Goal: Task Accomplishment & Management: Use online tool/utility

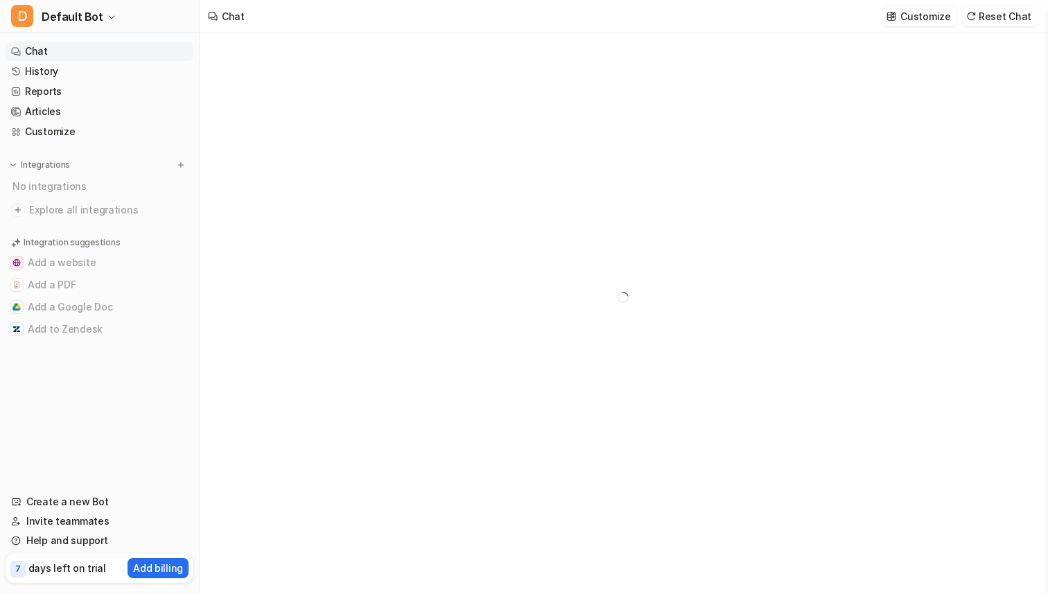
type textarea "**********"
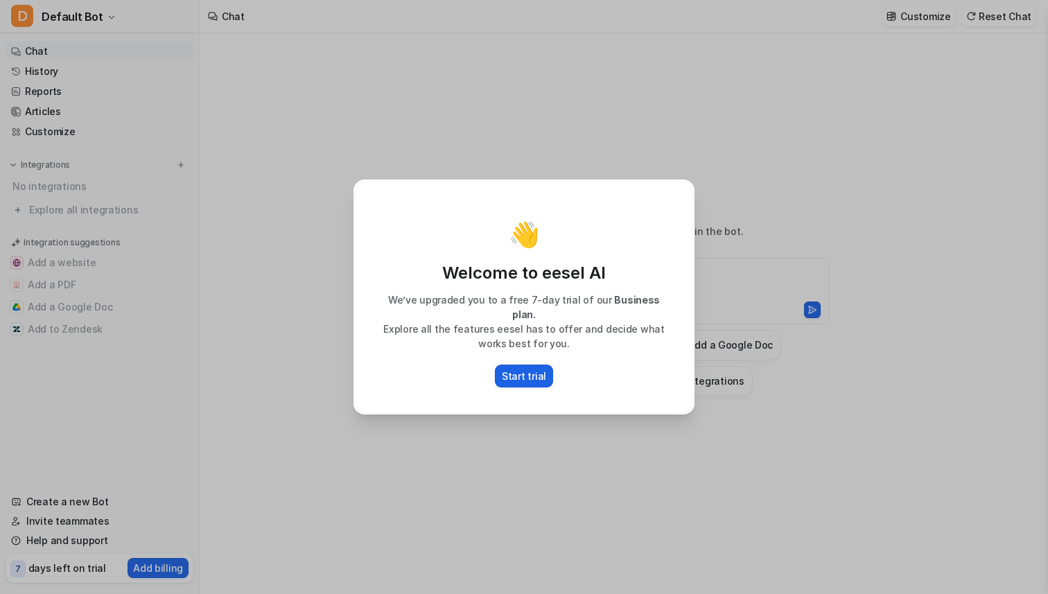
click at [531, 369] on p "Start trial" at bounding box center [524, 376] width 44 height 15
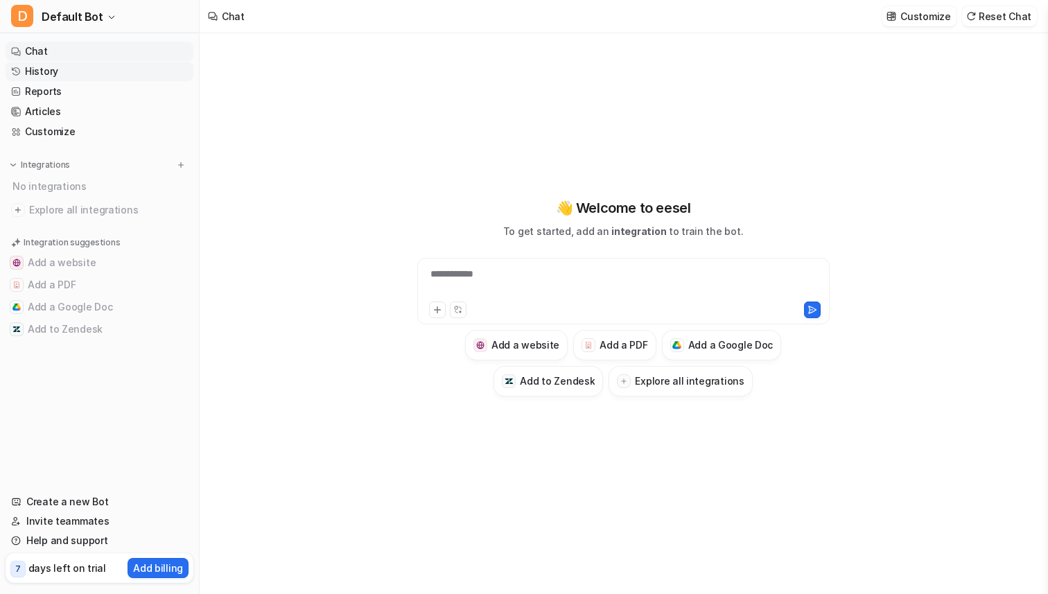
click at [77, 73] on link "History" at bounding box center [100, 71] width 188 height 19
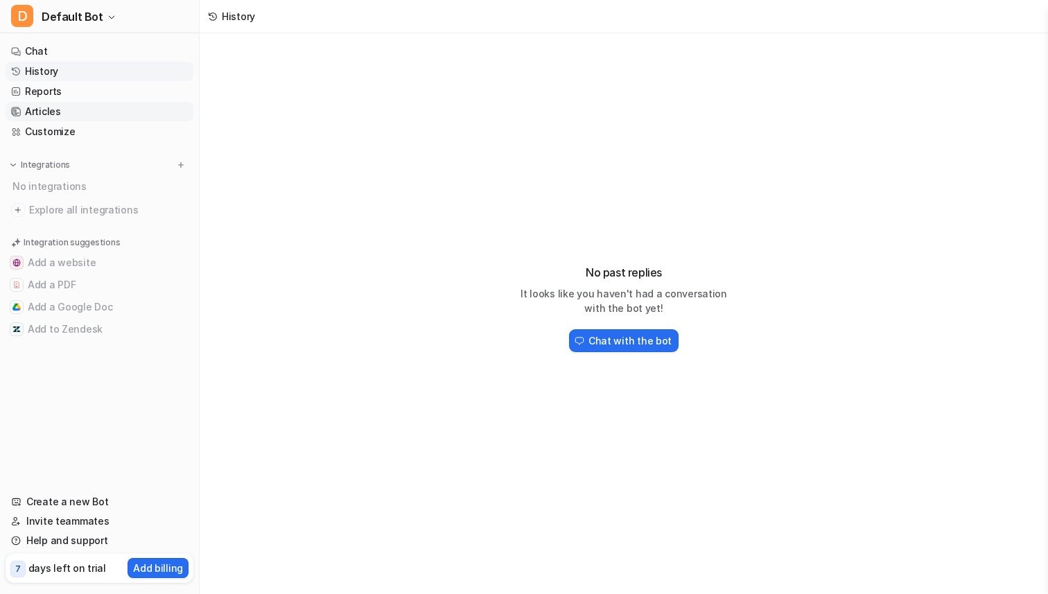
click at [57, 116] on link "Articles" at bounding box center [100, 111] width 188 height 19
click at [73, 154] on nav "Chat History Reports Articles Customize Integrations No integrations Explore al…" at bounding box center [99, 258] width 199 height 445
click at [57, 127] on link "Customize" at bounding box center [100, 131] width 188 height 19
click at [38, 67] on link "History" at bounding box center [100, 71] width 188 height 19
click at [37, 53] on link "Chat" at bounding box center [100, 51] width 188 height 19
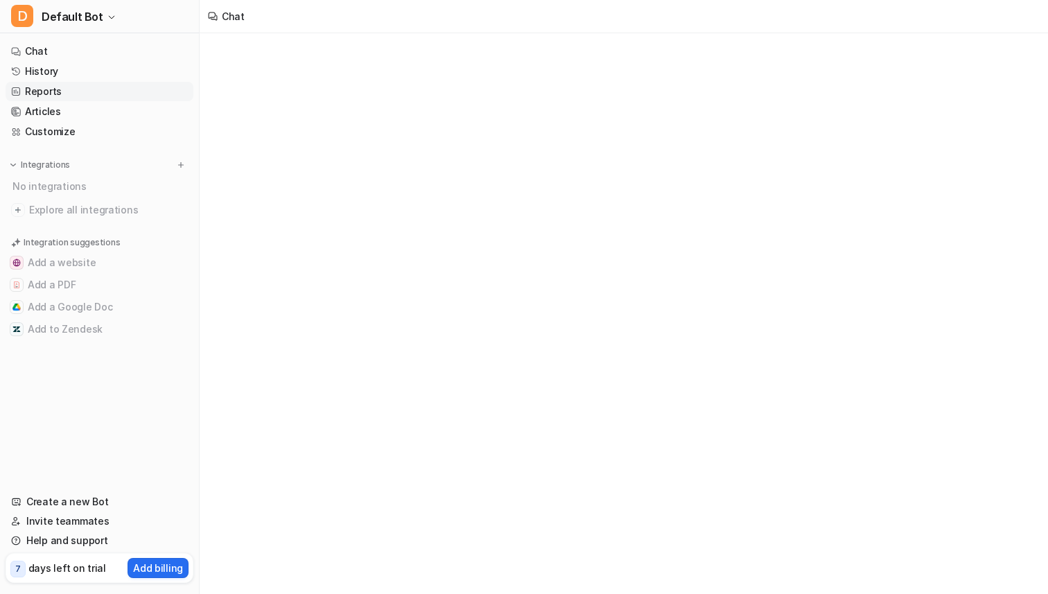
click at [56, 90] on link "Reports" at bounding box center [100, 91] width 188 height 19
click at [260, 46] on button "1M" at bounding box center [254, 48] width 28 height 19
click at [287, 51] on button "3M" at bounding box center [282, 48] width 30 height 19
click at [311, 51] on button "6M" at bounding box center [312, 48] width 30 height 19
click at [98, 111] on link "Articles" at bounding box center [100, 111] width 188 height 19
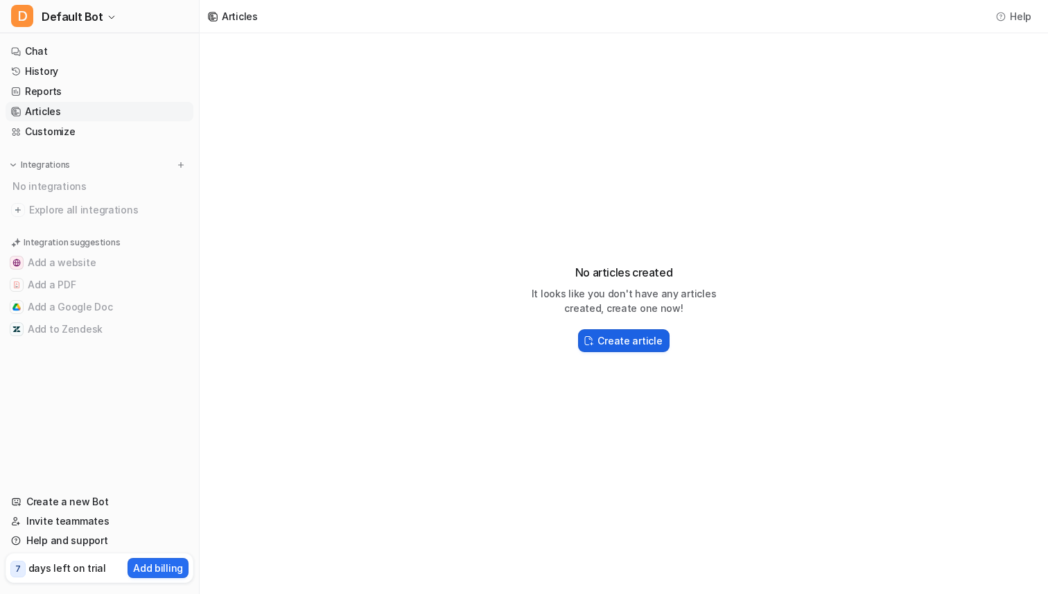
click at [624, 340] on h2 "Create article" at bounding box center [629, 340] width 64 height 15
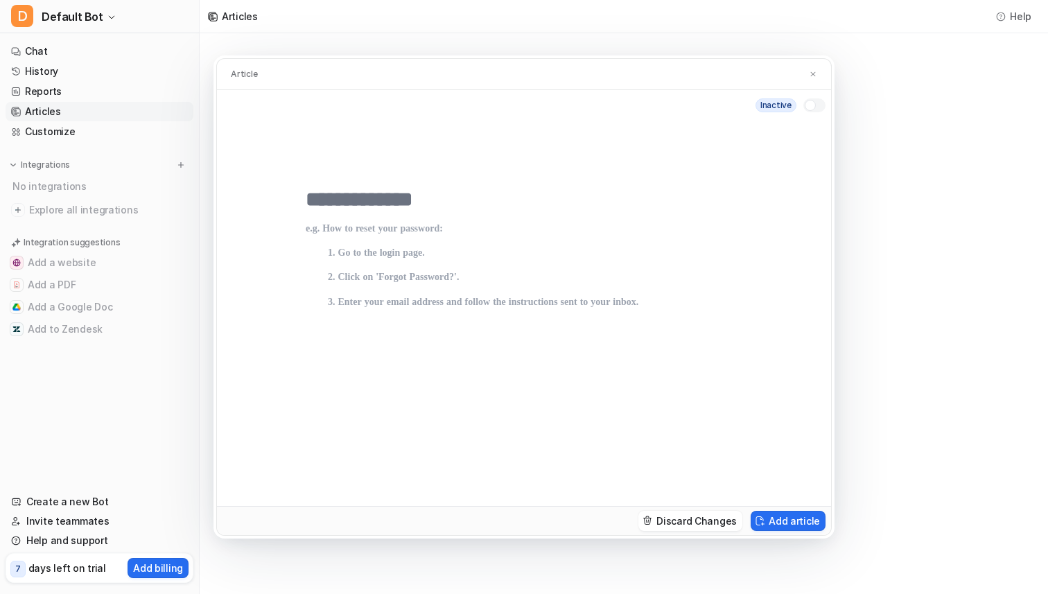
click at [804, 76] on div "Article" at bounding box center [524, 74] width 614 height 31
click at [810, 76] on img at bounding box center [813, 74] width 8 height 9
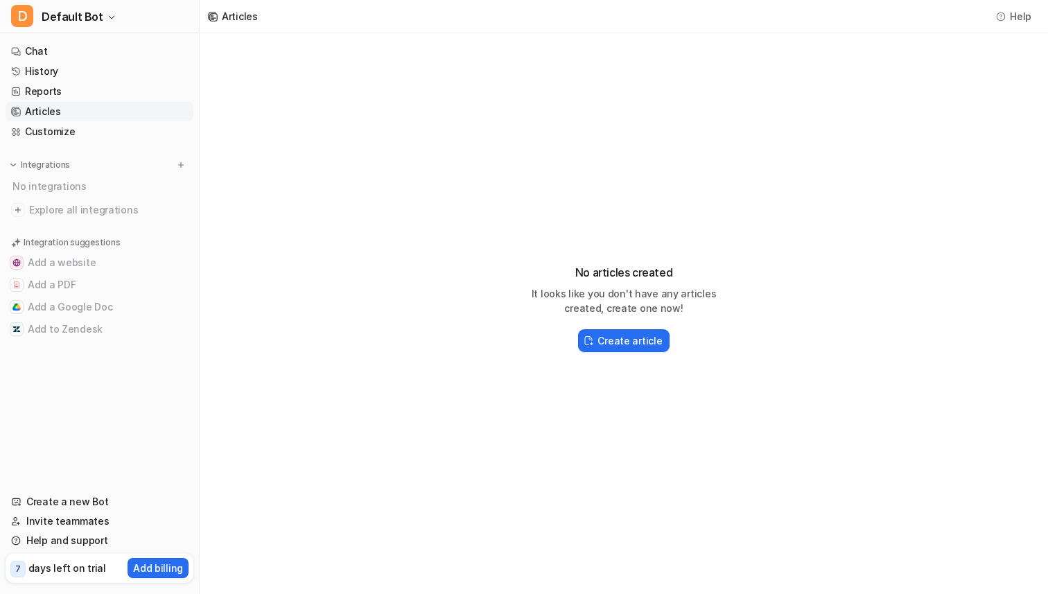
click at [71, 562] on p "days left on trial" at bounding box center [67, 567] width 78 height 15
click at [161, 562] on p "Add billing" at bounding box center [158, 567] width 50 height 15
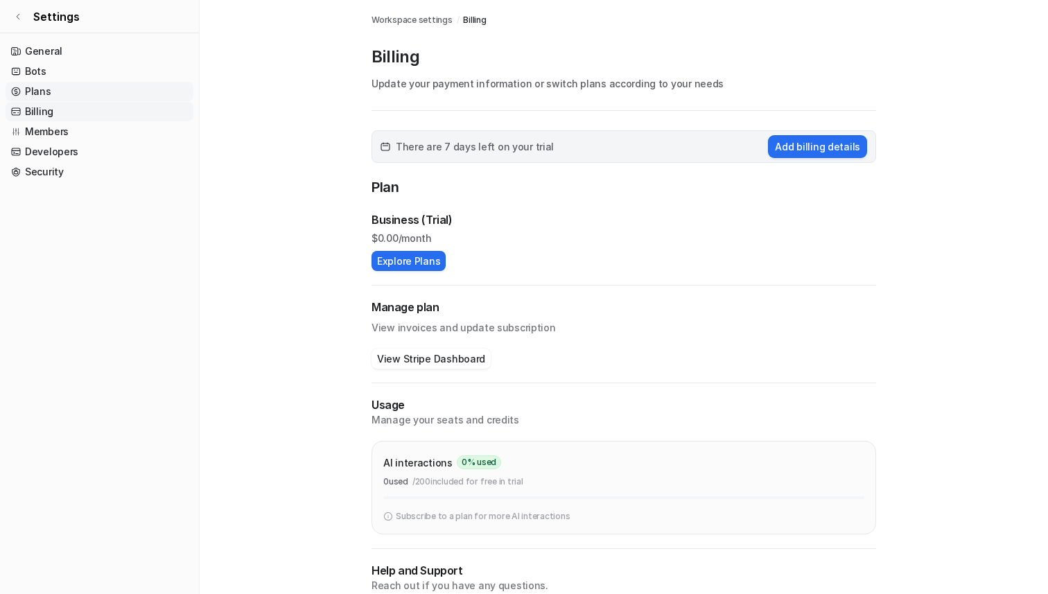
click at [96, 91] on link "Plans" at bounding box center [100, 91] width 188 height 19
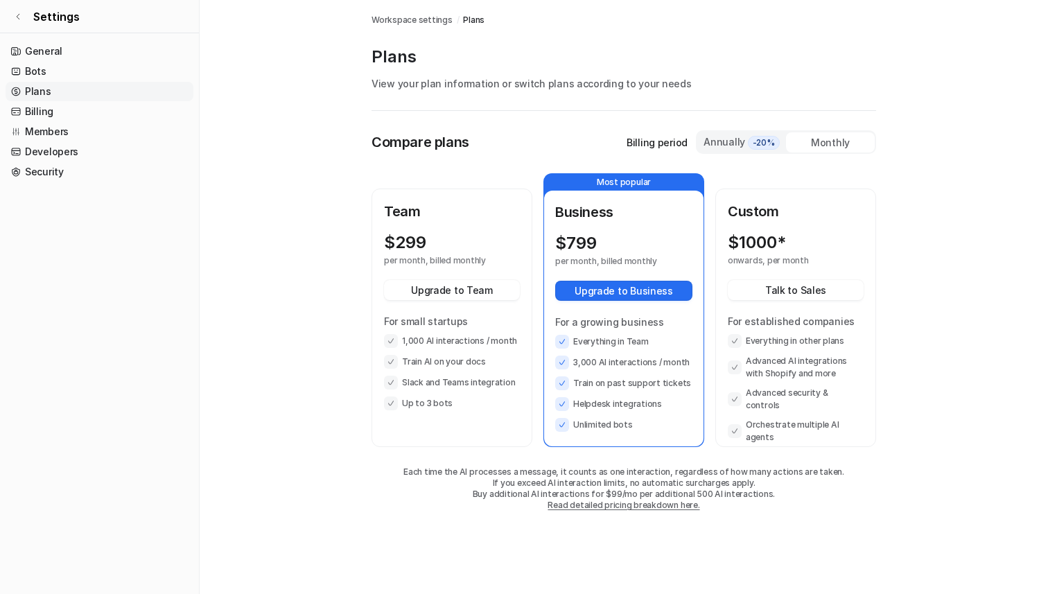
click at [752, 143] on span "-20%" at bounding box center [764, 143] width 32 height 14
click at [804, 142] on div "Monthly" at bounding box center [830, 142] width 89 height 20
click at [89, 116] on link "Billing" at bounding box center [100, 111] width 188 height 19
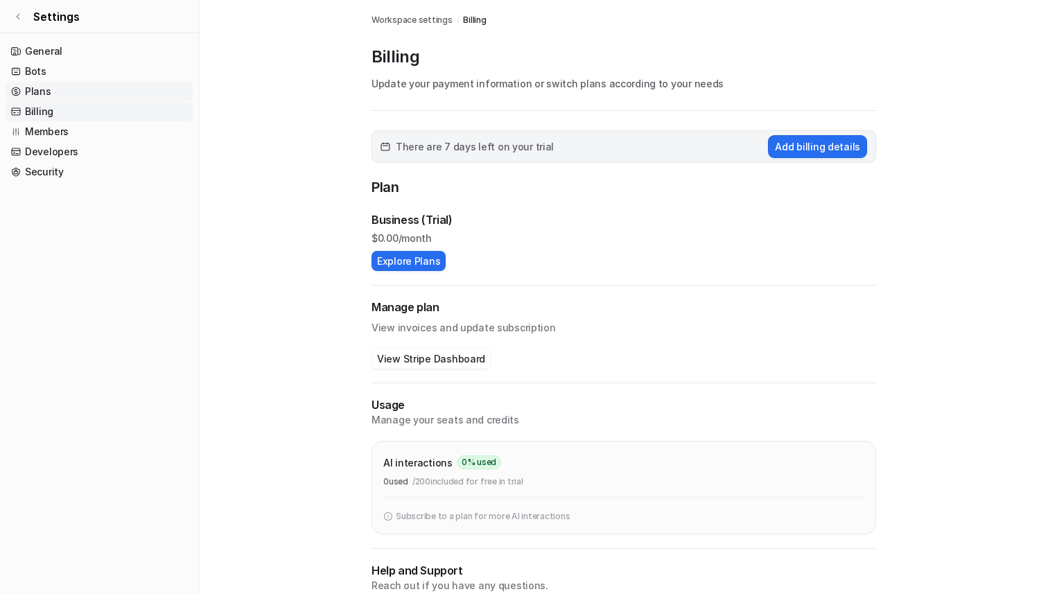
click at [86, 94] on link "Plans" at bounding box center [100, 91] width 188 height 19
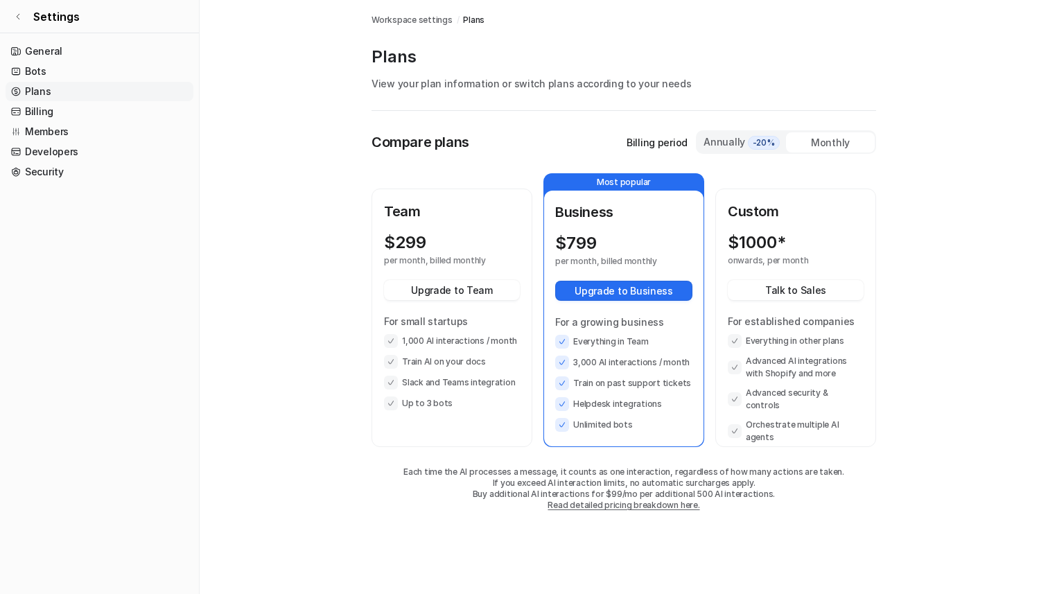
click at [411, 334] on li "1,000 AI interactions / month" at bounding box center [452, 341] width 136 height 14
click at [567, 328] on p "For a growing business" at bounding box center [623, 322] width 137 height 15
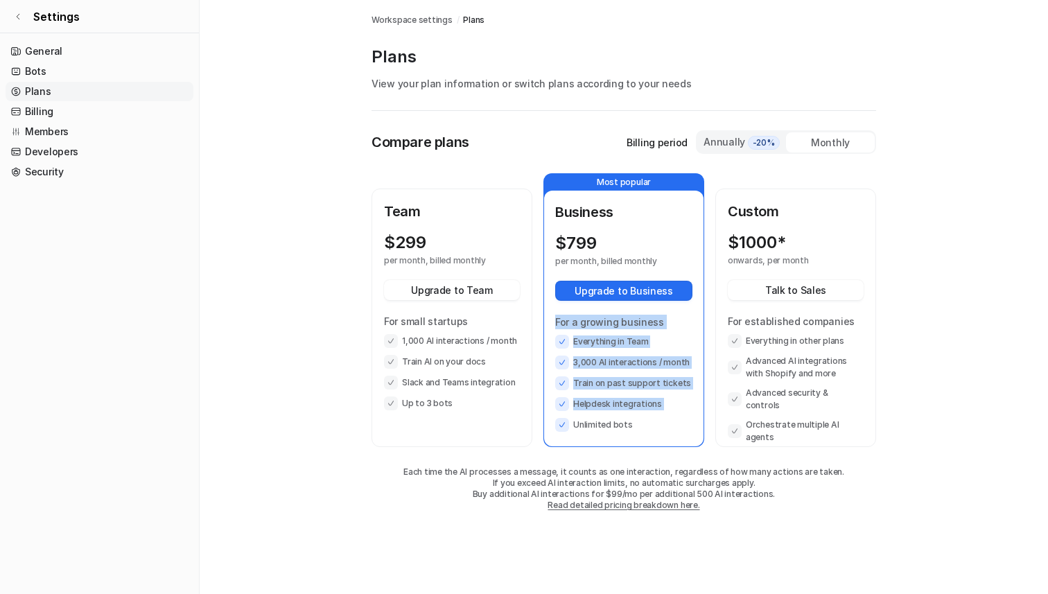
drag, startPoint x: 567, startPoint y: 328, endPoint x: 576, endPoint y: 401, distance: 73.3
click at [577, 401] on div "For a growing business Everything in Team 3,000 AI interactions / month Train o…" at bounding box center [623, 373] width 137 height 117
click at [576, 401] on li "Helpdesk integrations" at bounding box center [623, 404] width 137 height 14
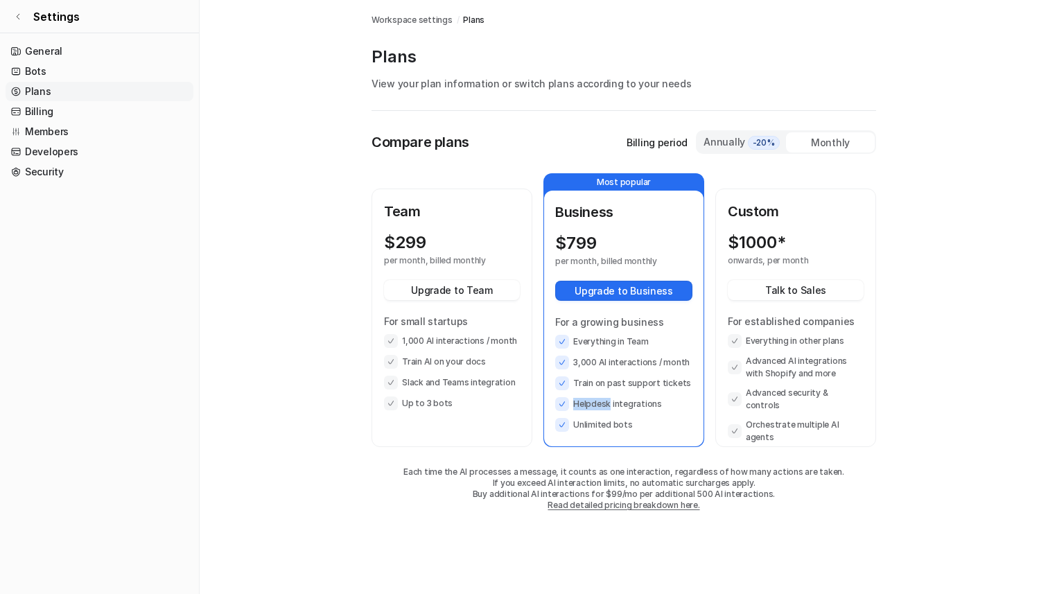
click at [576, 401] on li "Helpdesk integrations" at bounding box center [623, 404] width 137 height 14
click at [581, 416] on ul "Everything in Team 3,000 AI interactions / month Train on past support tickets …" at bounding box center [623, 383] width 137 height 97
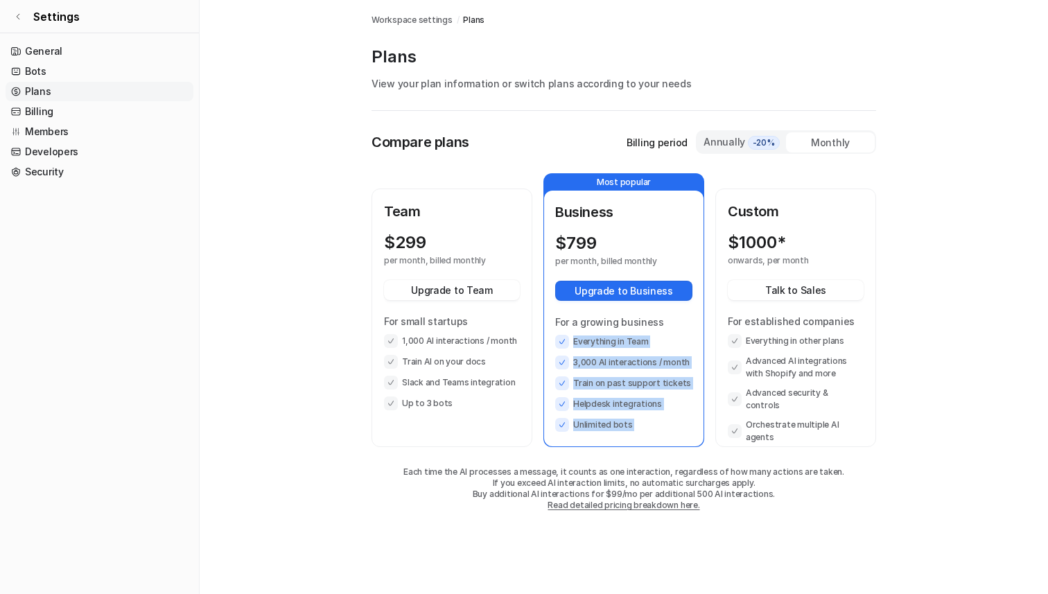
drag, startPoint x: 581, startPoint y: 416, endPoint x: 581, endPoint y: 336, distance: 80.4
click at [581, 337] on ul "Everything in Team 3,000 AI interactions / month Train on past support tickets …" at bounding box center [623, 383] width 137 height 97
click at [581, 336] on li "Everything in Team" at bounding box center [623, 342] width 137 height 14
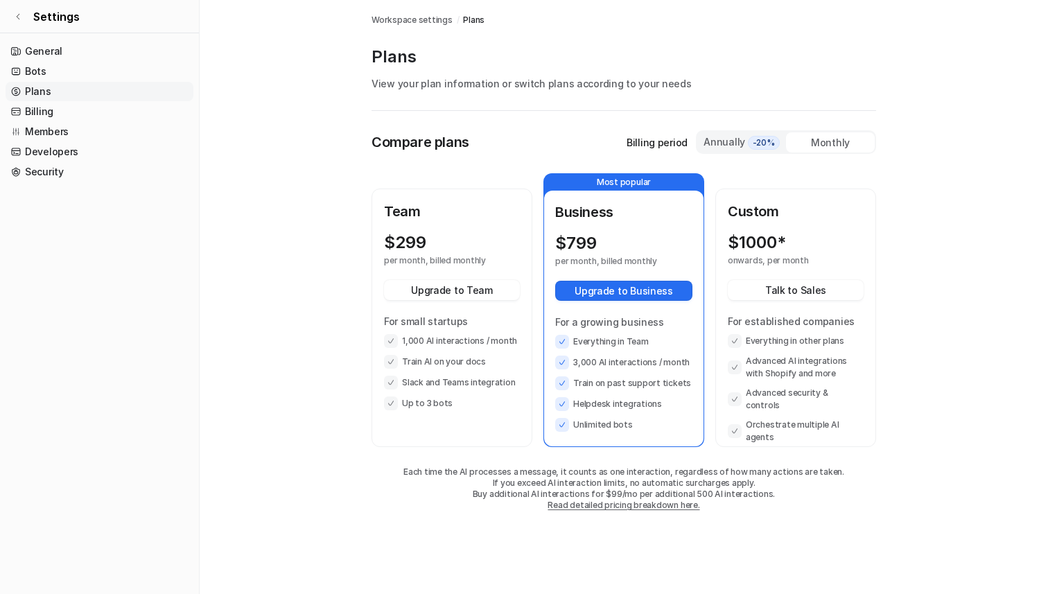
click at [593, 207] on p "Business" at bounding box center [623, 212] width 137 height 21
click at [811, 351] on ul "Everything in other plans Advanced AI integrations with Shopify and more Advanc…" at bounding box center [795, 388] width 136 height 109
drag, startPoint x: 811, startPoint y: 351, endPoint x: 759, endPoint y: 391, distance: 65.8
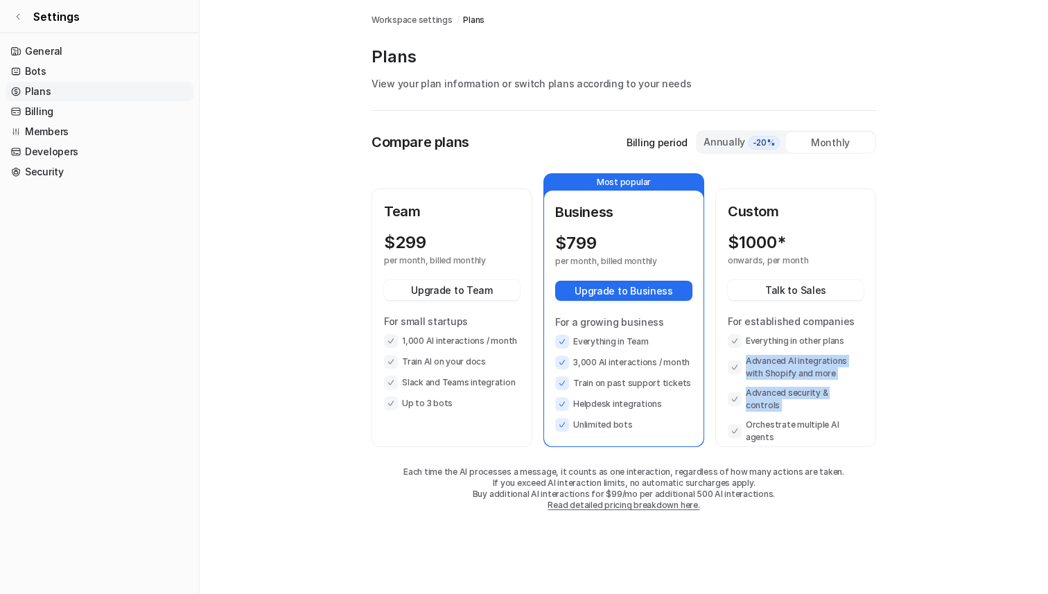
click at [759, 390] on ul "Everything in other plans Advanced AI integrations with Shopify and more Advanc…" at bounding box center [795, 388] width 136 height 109
click at [759, 391] on li "Advanced security & controls" at bounding box center [795, 399] width 136 height 25
click at [594, 473] on p "Each time the AI processes a message, it counts as one interaction, regardless …" at bounding box center [623, 471] width 504 height 11
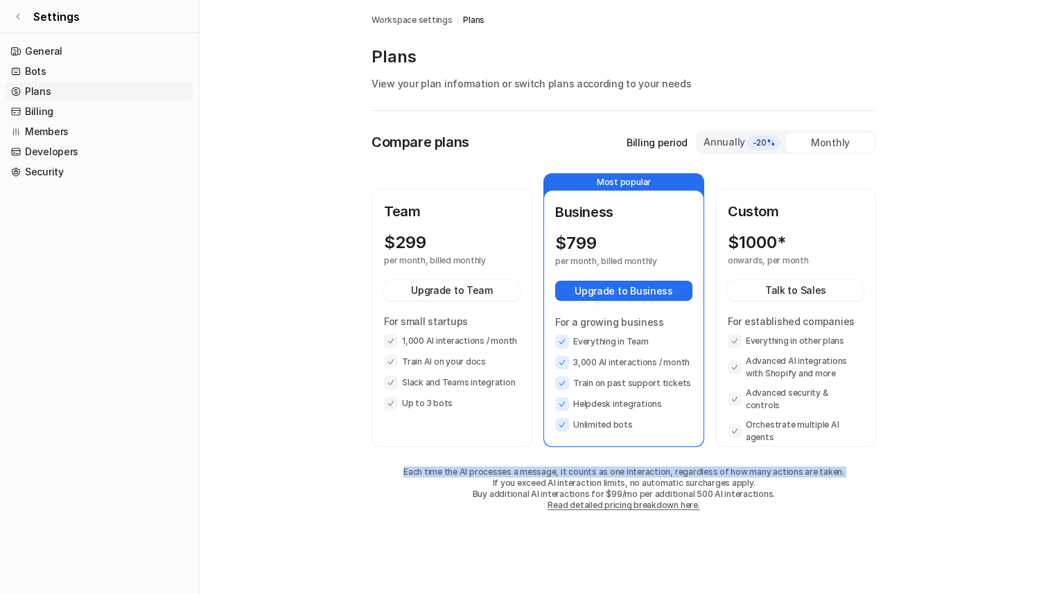
click at [594, 473] on p "Each time the AI processes a message, it counts as one interaction, regardless …" at bounding box center [623, 471] width 504 height 11
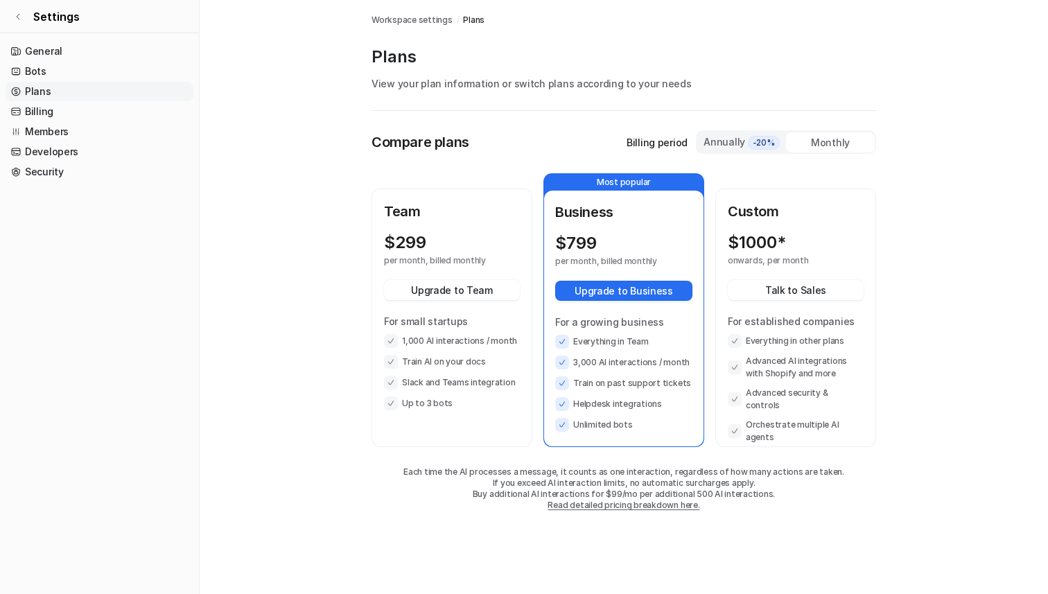
click at [538, 486] on p "If you exceed AI interaction limits, no automatic surcharges apply." at bounding box center [623, 482] width 504 height 11
click at [623, 486] on p "If you exceed AI interaction limits, no automatic surcharges apply." at bounding box center [623, 482] width 504 height 11
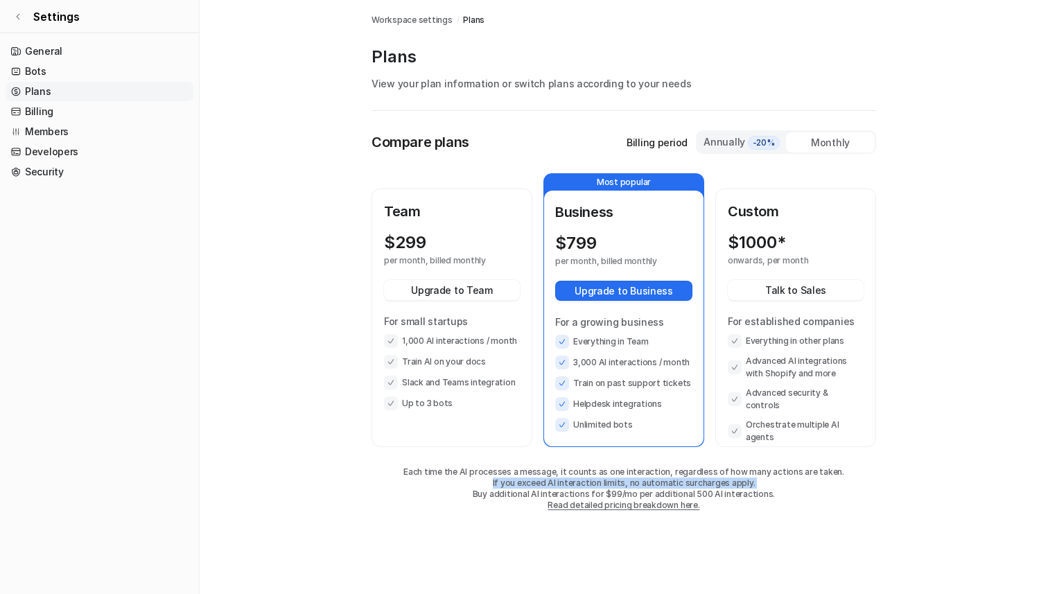
click at [623, 486] on p "If you exceed AI interaction limits, no automatic surcharges apply." at bounding box center [623, 482] width 504 height 11
click at [623, 492] on p "Buy additional AI interactions for $99/mo per additional 500 AI interactions." at bounding box center [623, 493] width 504 height 11
click at [710, 492] on p "Buy additional AI interactions for $99/mo per additional 500 AI interactions." at bounding box center [623, 493] width 504 height 11
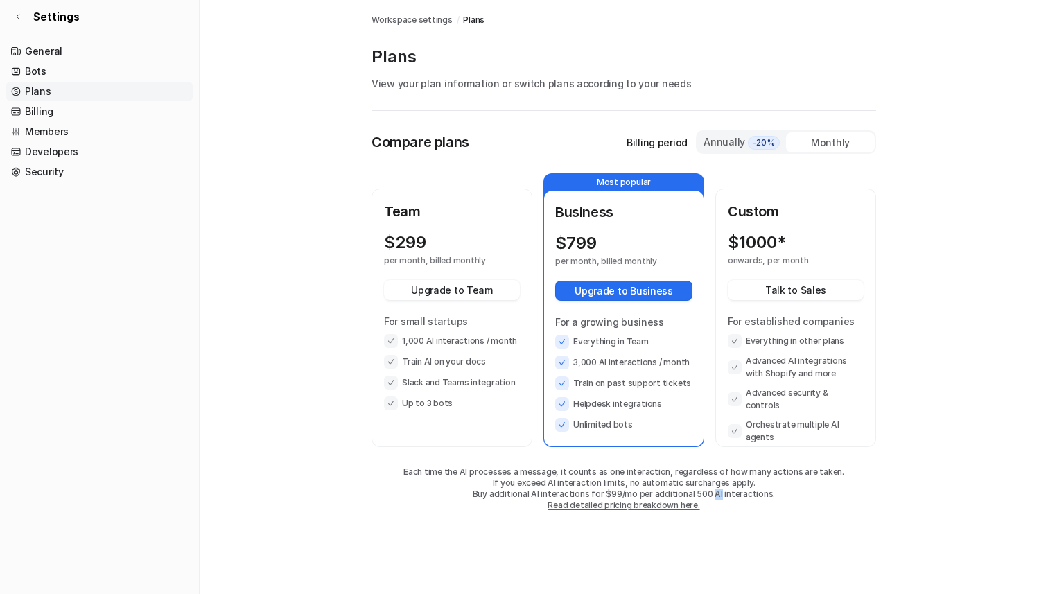
click at [710, 492] on p "Buy additional AI interactions for $99/mo per additional 500 AI interactions." at bounding box center [623, 493] width 504 height 11
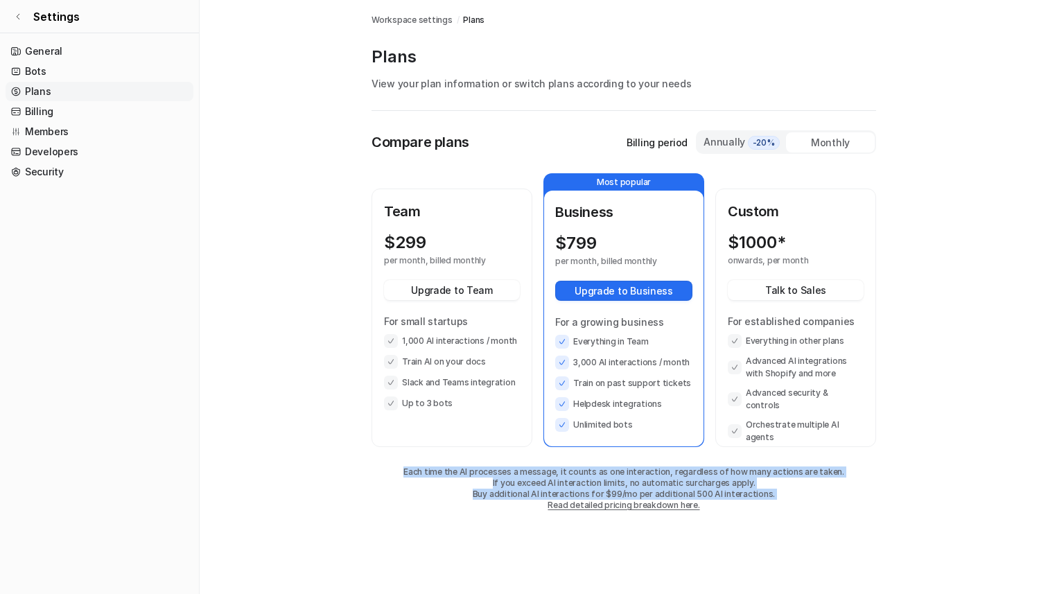
drag, startPoint x: 710, startPoint y: 492, endPoint x: 612, endPoint y: 470, distance: 100.8
click at [612, 470] on div "Each time the AI processes a message, it counts as one interaction, regardless …" at bounding box center [623, 488] width 504 height 44
click at [612, 470] on p "Each time the AI processes a message, it counts as one interaction, regardless …" at bounding box center [623, 471] width 504 height 11
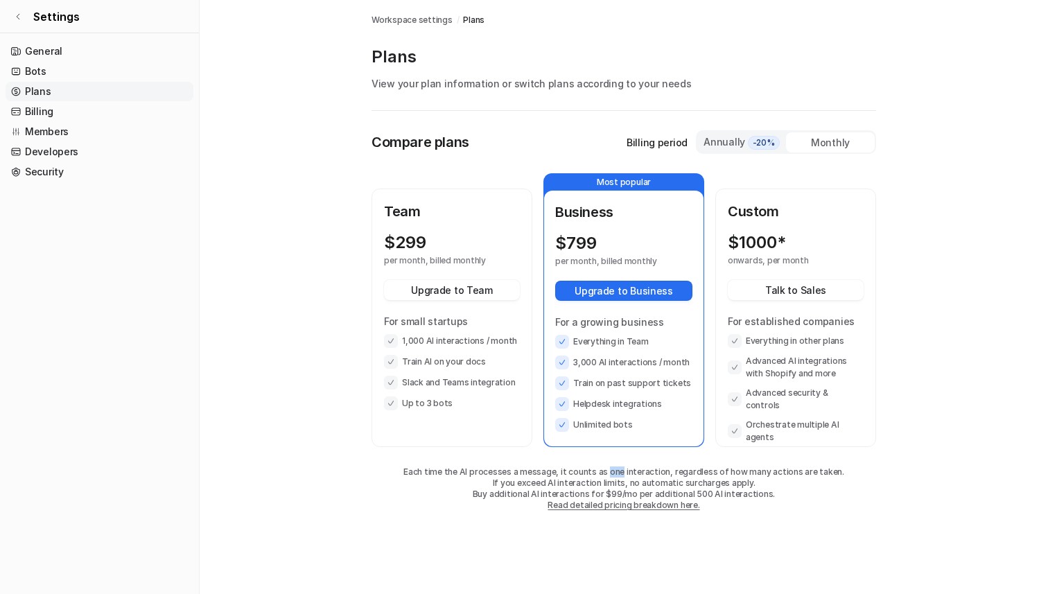
click at [612, 470] on p "Each time the AI processes a message, it counts as one interaction, regardless …" at bounding box center [623, 471] width 504 height 11
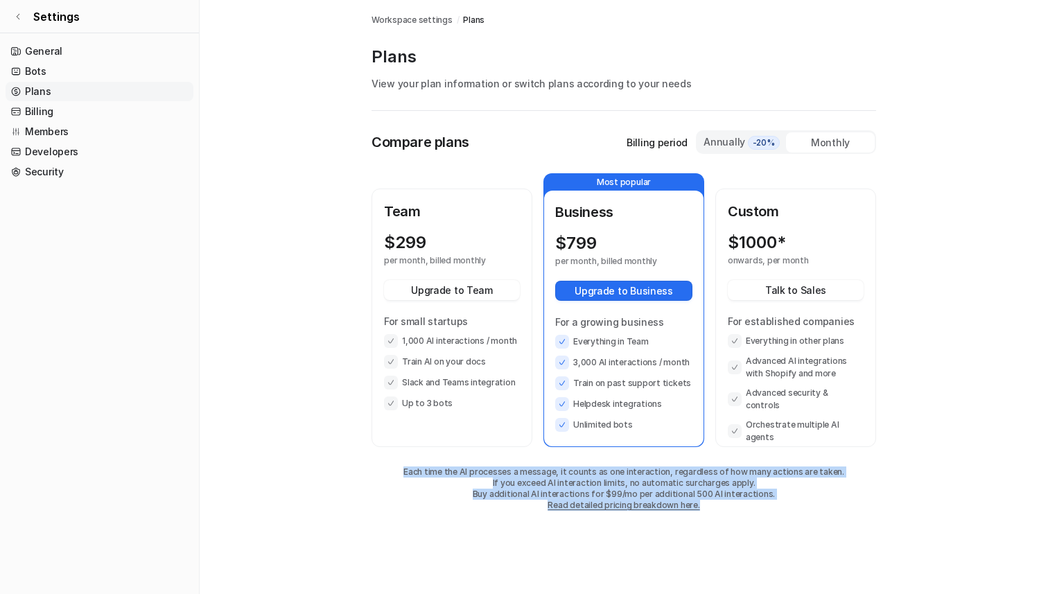
drag, startPoint x: 612, startPoint y: 470, endPoint x: 755, endPoint y: 504, distance: 147.5
click at [756, 504] on div "Each time the AI processes a message, it counts as one interaction, regardless …" at bounding box center [623, 488] width 504 height 44
click at [755, 504] on div "Each time the AI processes a message, it counts as one interaction, regardless …" at bounding box center [623, 488] width 504 height 44
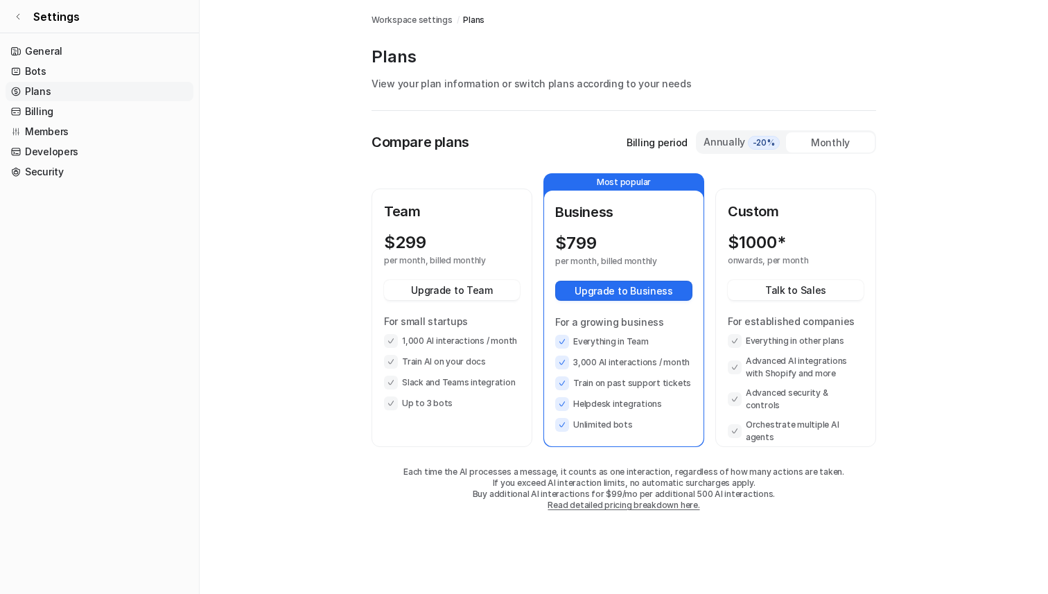
click at [755, 504] on div "Each time the AI processes a message, it counts as one interaction, regardless …" at bounding box center [623, 488] width 504 height 44
drag, startPoint x: 755, startPoint y: 504, endPoint x: 485, endPoint y: 469, distance: 272.5
click at [485, 470] on div "Each time the AI processes a message, it counts as one interaction, regardless …" at bounding box center [623, 488] width 504 height 44
click at [485, 469] on p "Each time the AI processes a message, it counts as one interaction, regardless …" at bounding box center [623, 471] width 504 height 11
click at [768, 148] on span "-20%" at bounding box center [764, 143] width 32 height 14
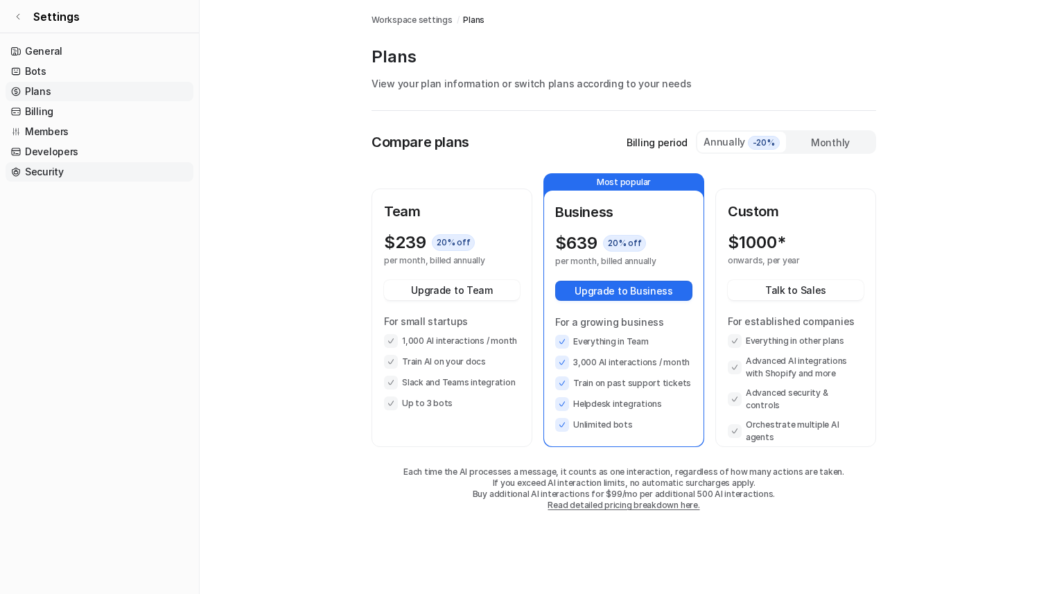
click at [109, 166] on link "Security" at bounding box center [100, 171] width 188 height 19
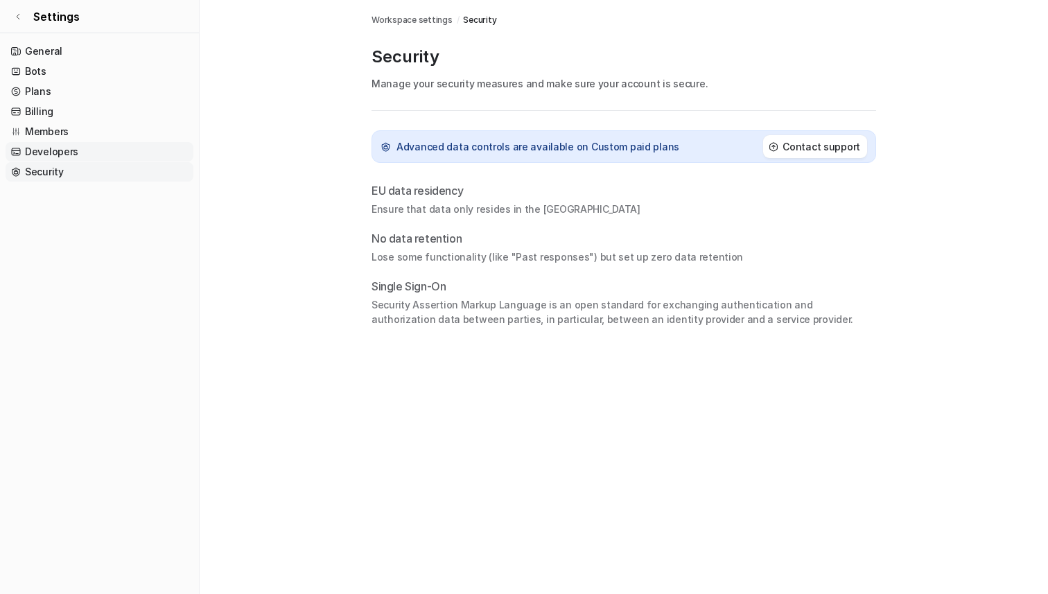
click at [108, 142] on link "Developers" at bounding box center [100, 151] width 188 height 19
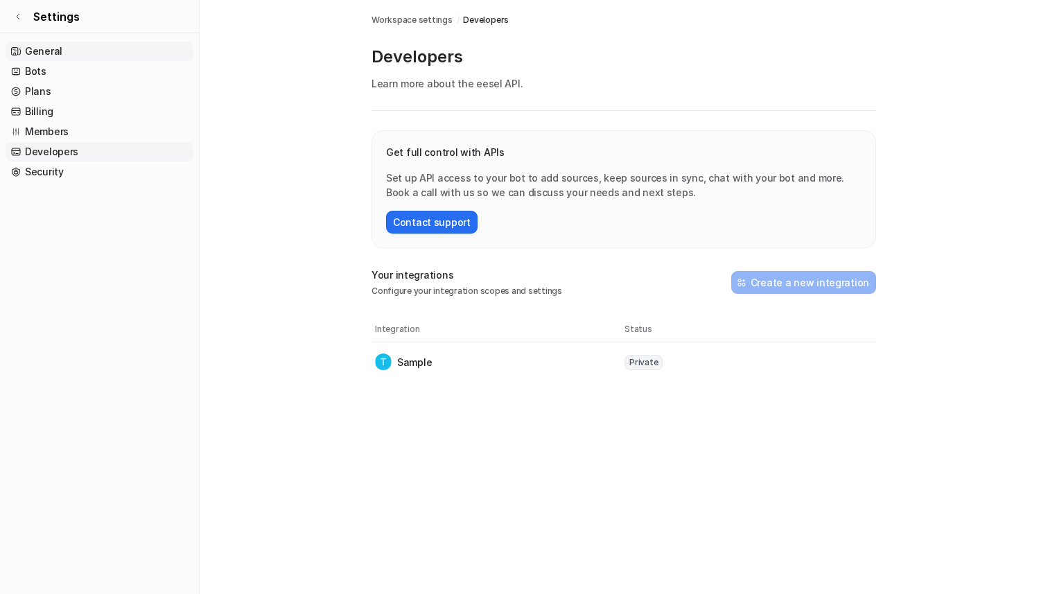
click at [75, 58] on link "General" at bounding box center [100, 51] width 188 height 19
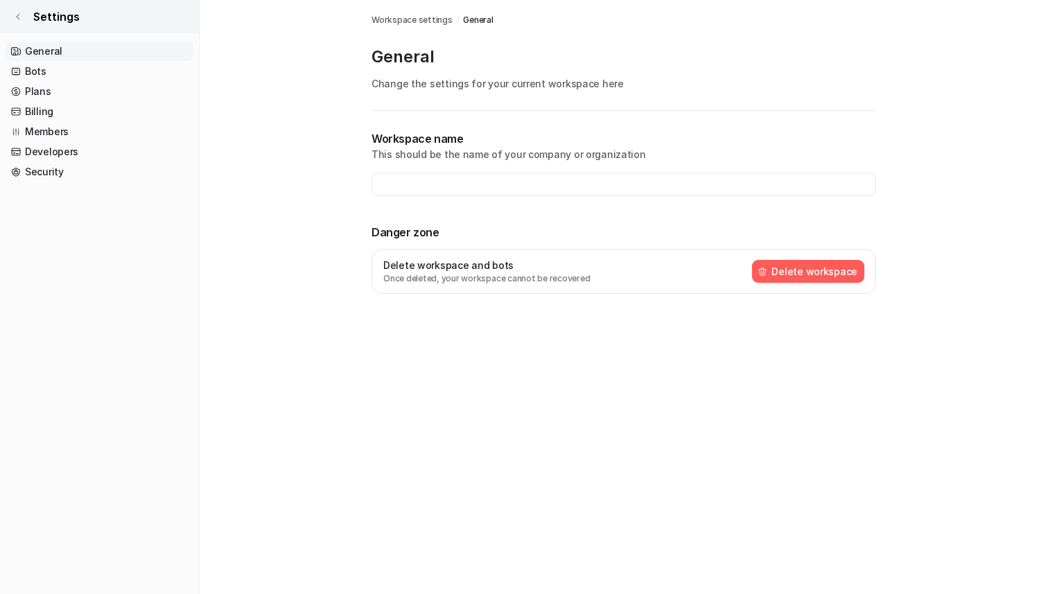
type input "**********"
click at [39, 12] on span "Settings" at bounding box center [56, 16] width 46 height 17
click at [3, 12] on link "Settings" at bounding box center [99, 16] width 199 height 33
click at [12, 13] on link "Settings" at bounding box center [99, 16] width 199 height 33
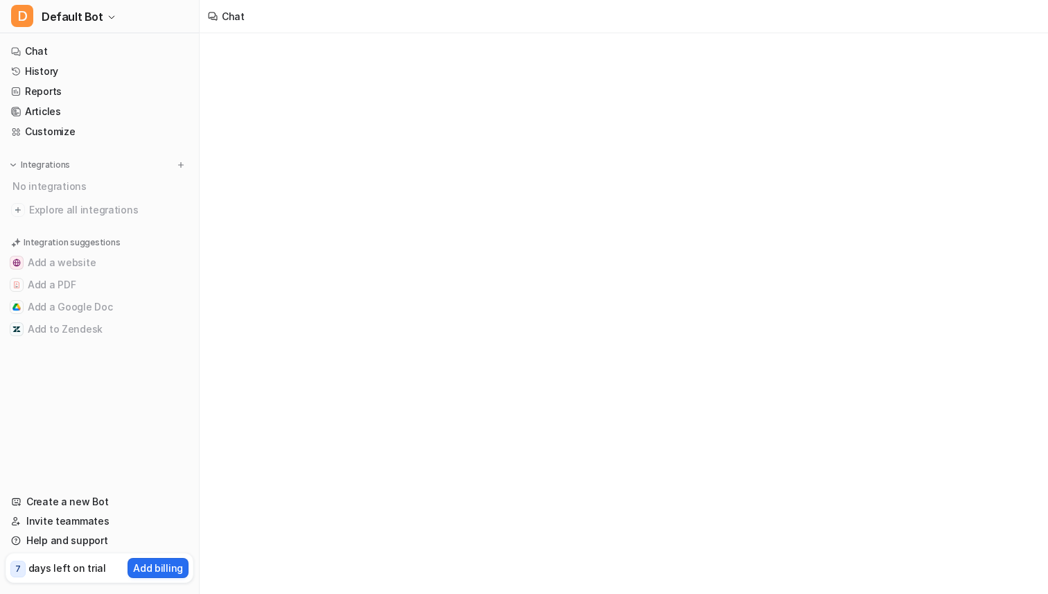
click at [251, 109] on div "Chat" at bounding box center [524, 297] width 1048 height 594
type textarea "**********"
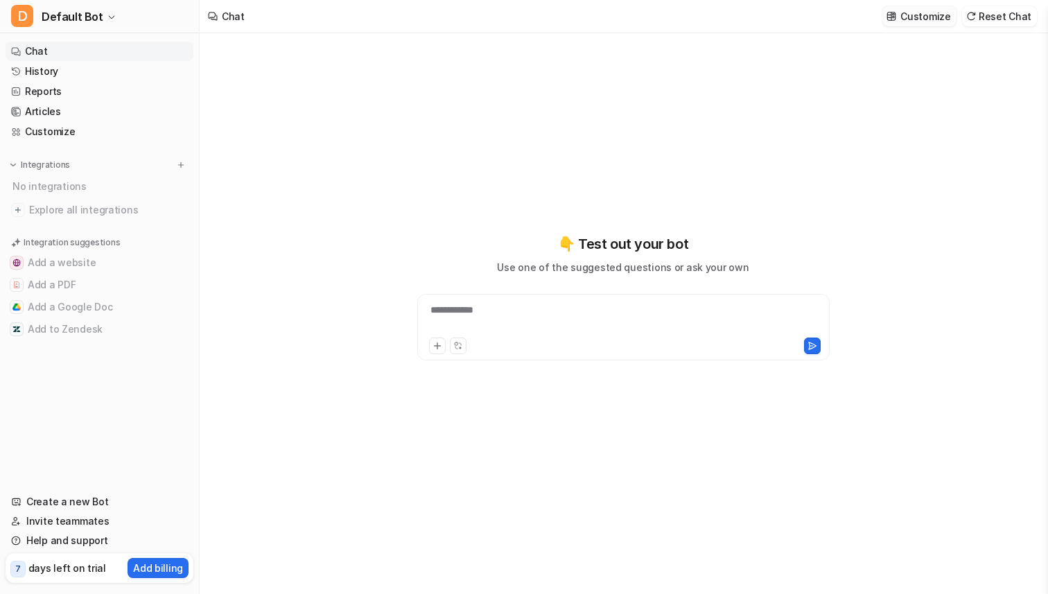
click at [913, 10] on p "Customize" at bounding box center [925, 16] width 50 height 15
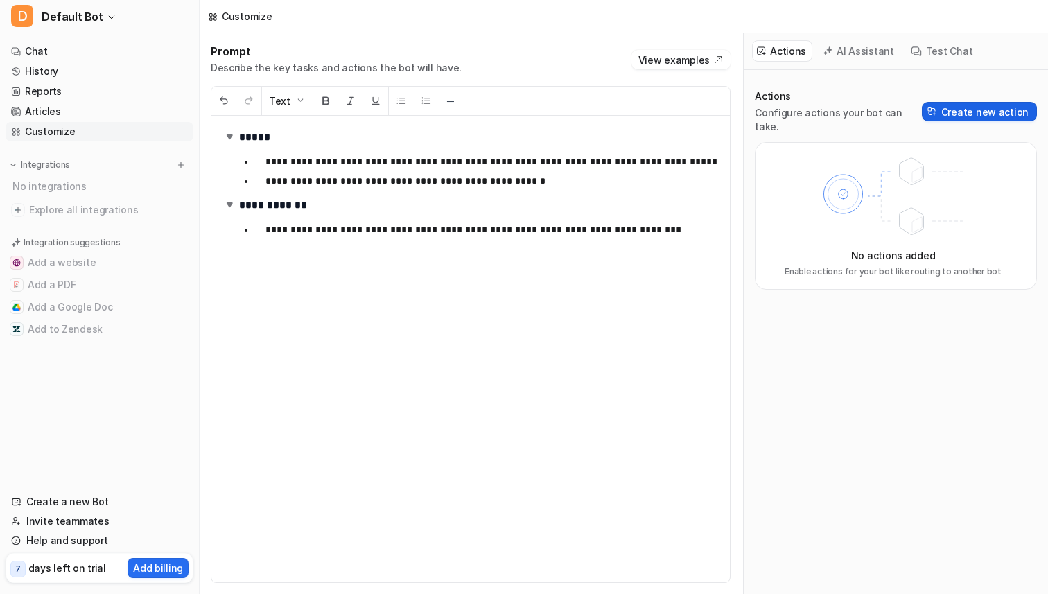
click at [937, 107] on img at bounding box center [932, 112] width 10 height 10
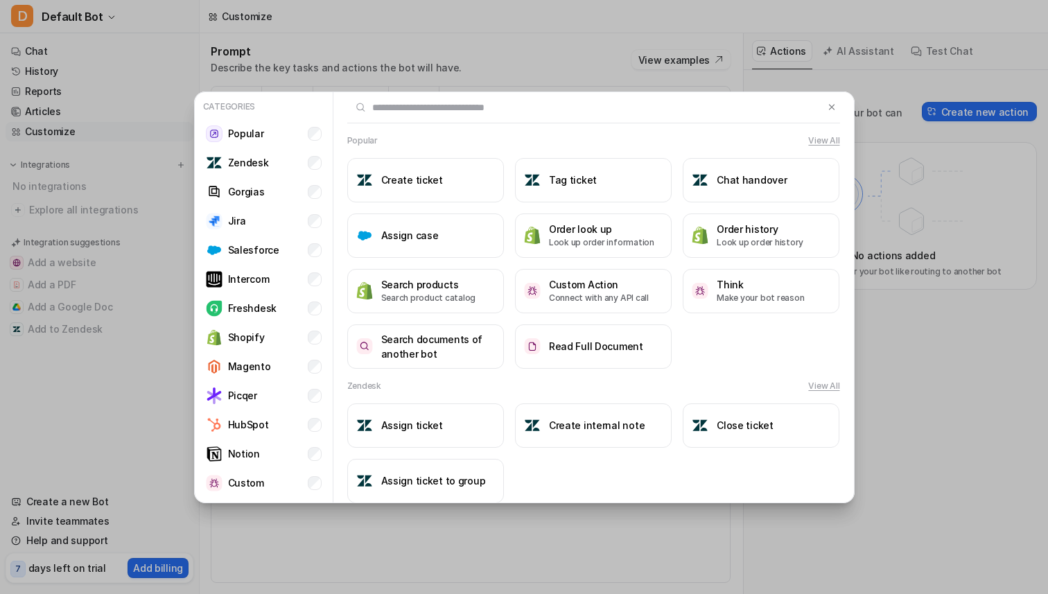
click at [449, 148] on div "Popular View All Create ticket Tag ticket Chat handover Assign case Order look …" at bounding box center [593, 251] width 520 height 234
click at [283, 415] on li "HubSpot" at bounding box center [263, 425] width 127 height 28
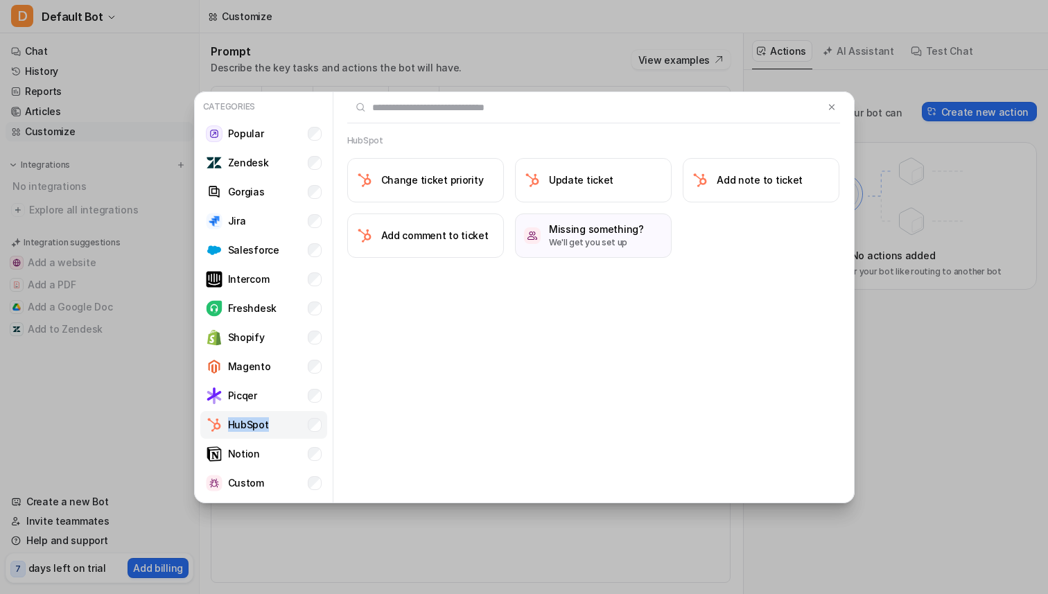
click at [283, 415] on li "HubSpot" at bounding box center [263, 425] width 127 height 28
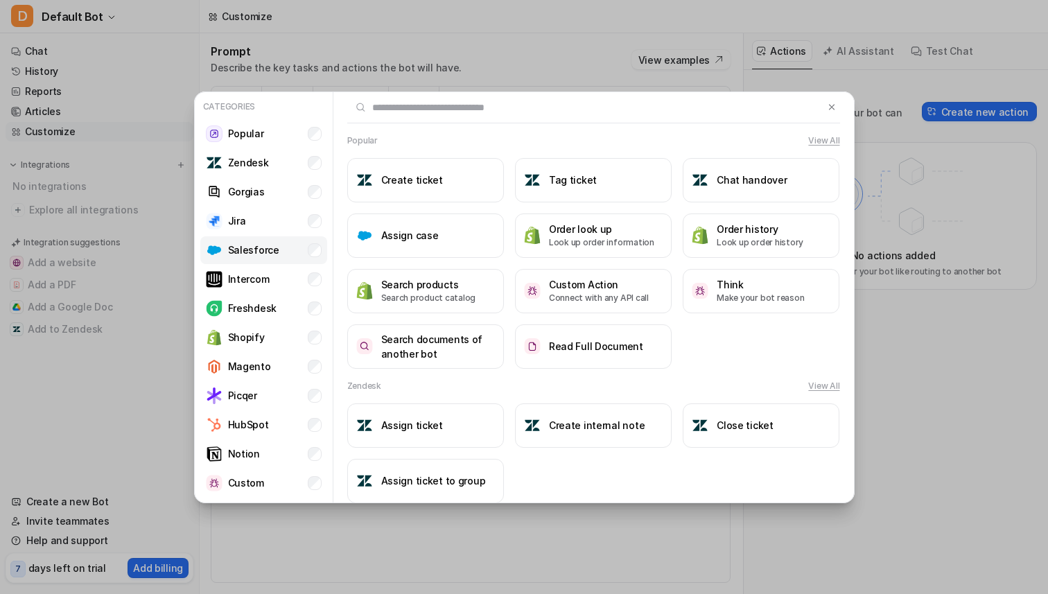
click at [286, 243] on li "Salesforce" at bounding box center [263, 250] width 127 height 28
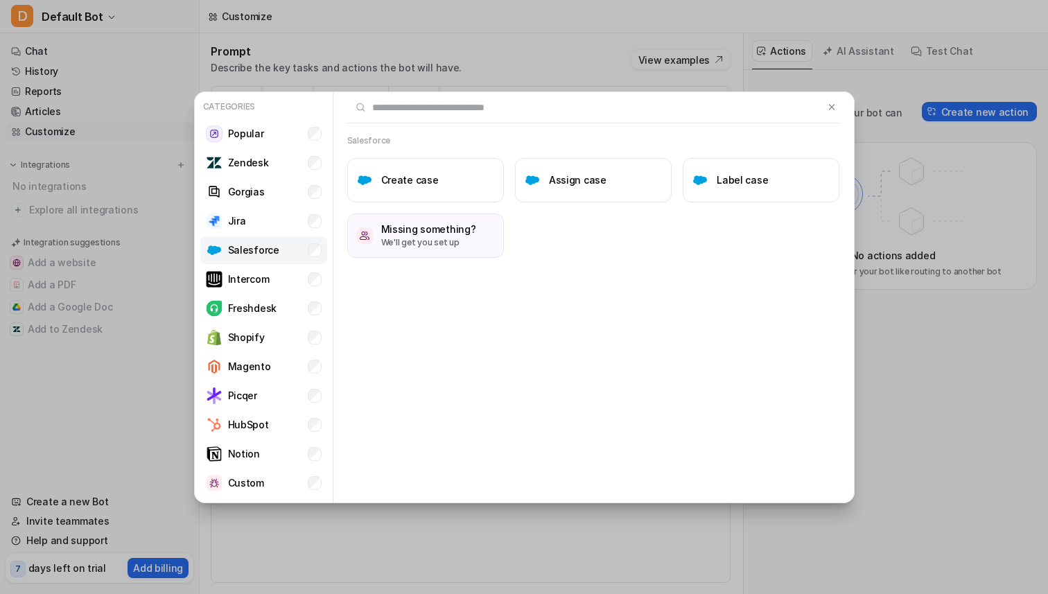
click at [286, 245] on li "Salesforce" at bounding box center [263, 250] width 127 height 28
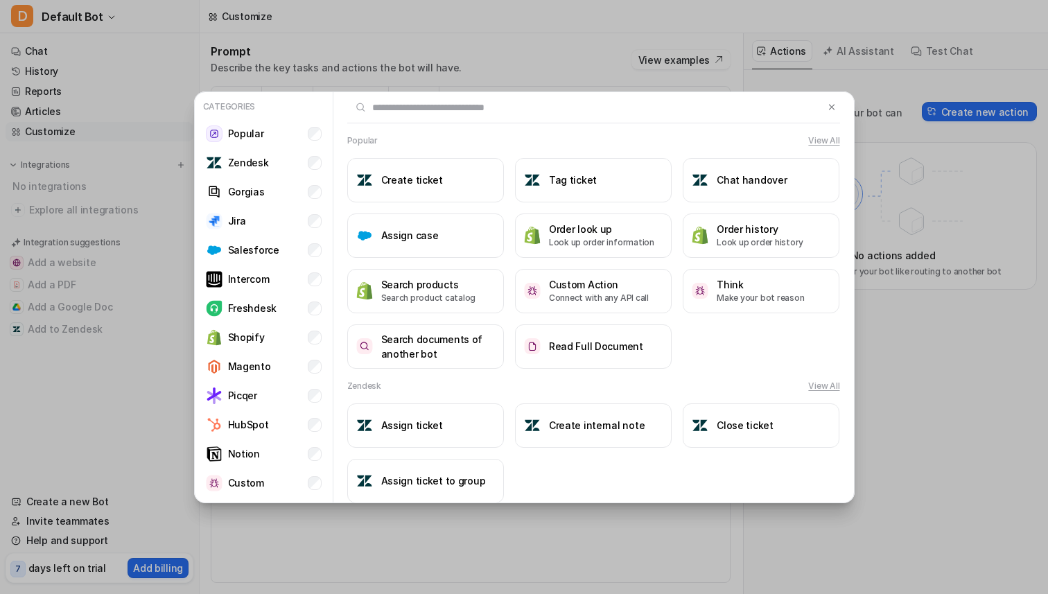
click at [361, 133] on div "Popular View All Create ticket Tag ticket Chat handover Assign case Order look …" at bounding box center [593, 298] width 520 height 412
click at [407, 167] on button "Create ticket" at bounding box center [425, 180] width 157 height 44
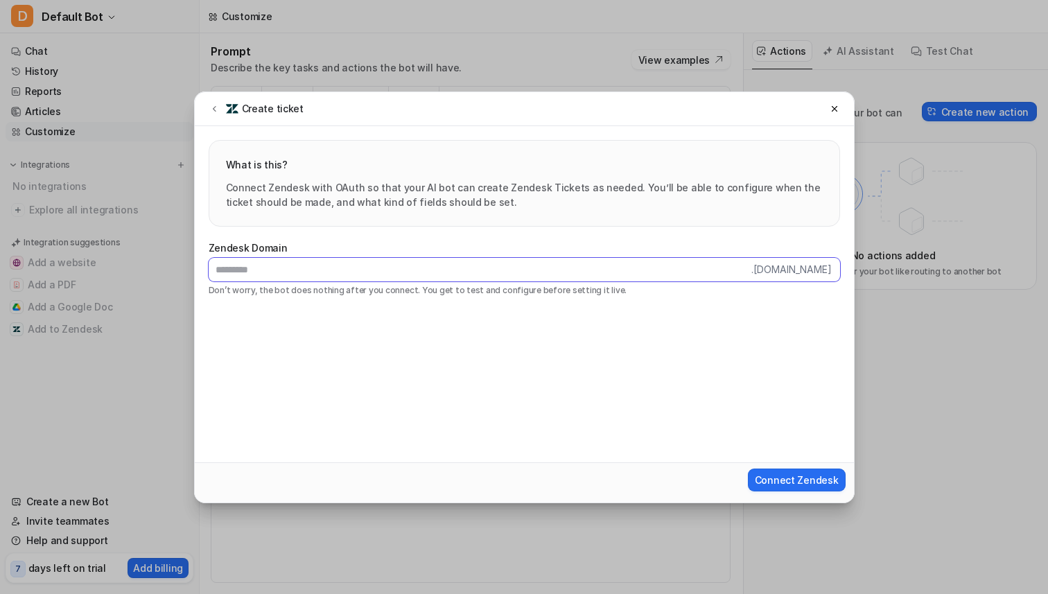
click at [379, 270] on input "text" at bounding box center [480, 270] width 542 height 24
click at [669, 264] on input "text" at bounding box center [480, 270] width 542 height 24
click at [475, 211] on div "What is this? Connect Zendesk with OAuth so that your AI bot can create Zendesk…" at bounding box center [524, 183] width 630 height 85
click at [216, 105] on icon at bounding box center [214, 108] width 10 height 10
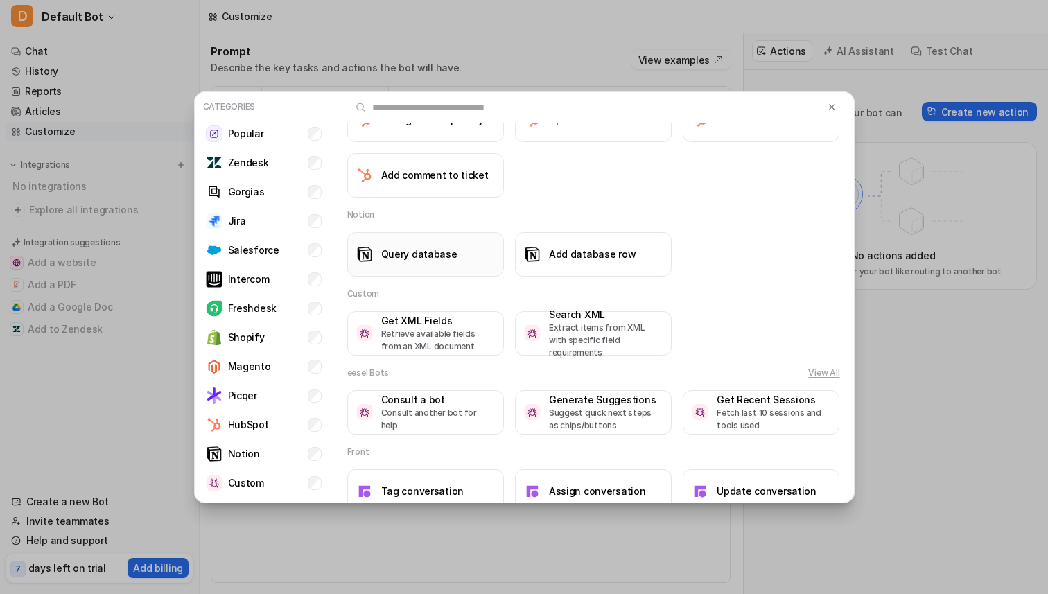
scroll to position [1349, 0]
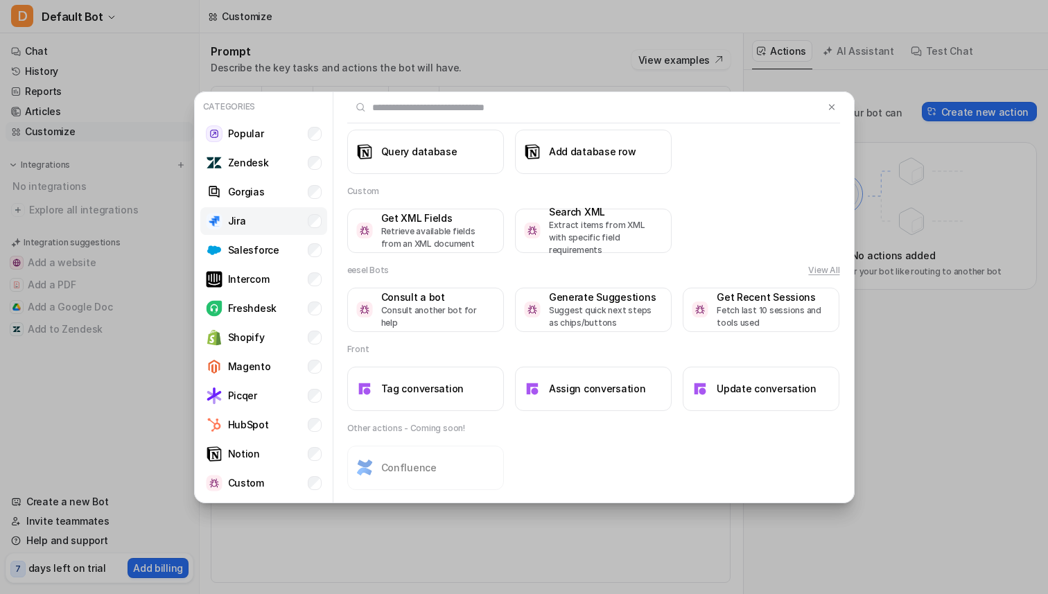
click at [287, 221] on li "Jira" at bounding box center [263, 221] width 127 height 28
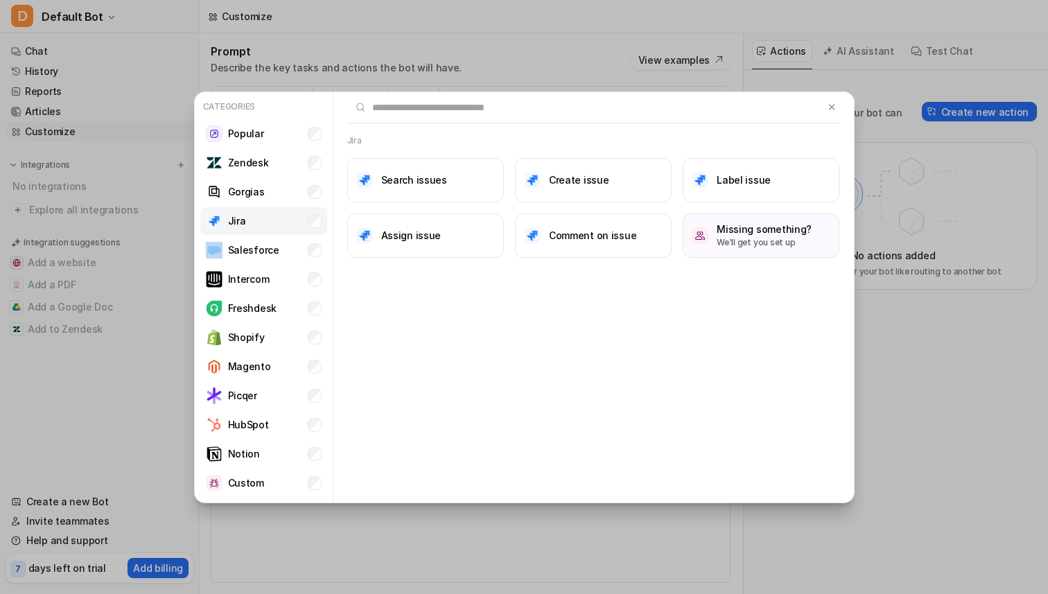
click at [287, 221] on li "Jira" at bounding box center [263, 221] width 127 height 28
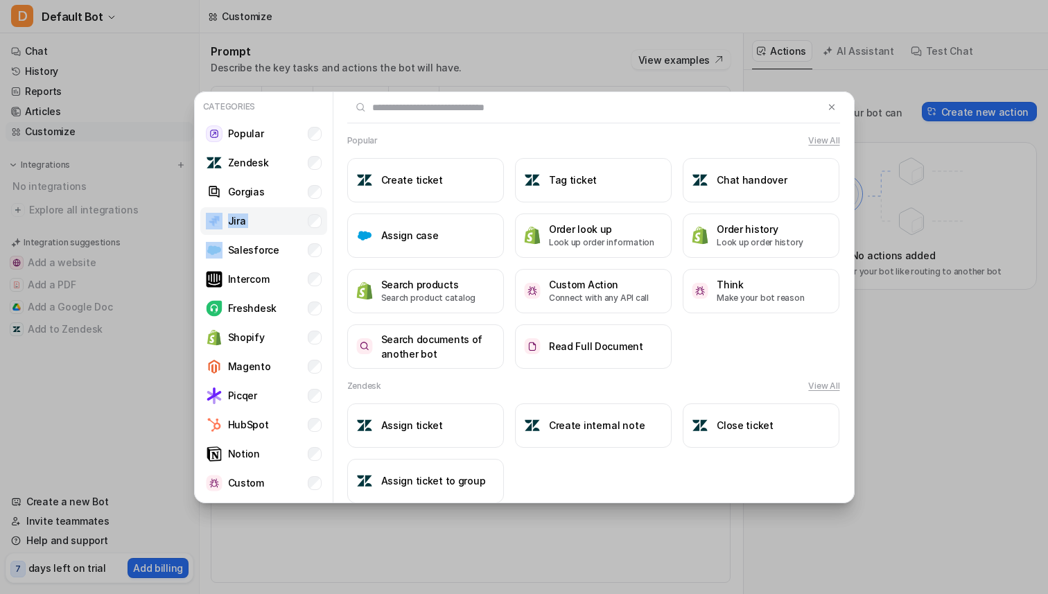
click at [287, 221] on li "Jira" at bounding box center [263, 221] width 127 height 28
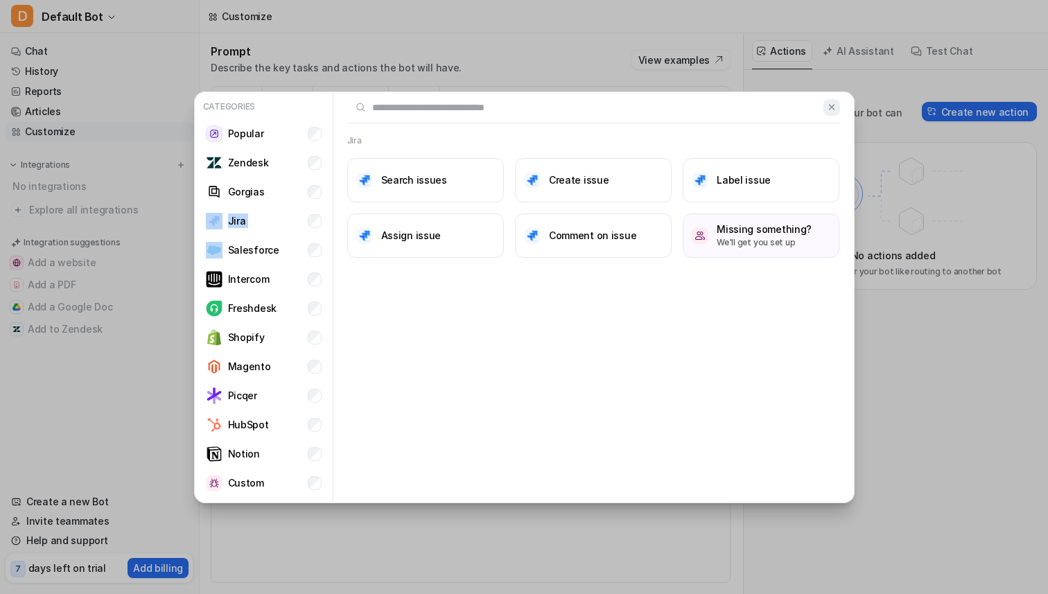
click at [837, 106] on button at bounding box center [831, 107] width 16 height 17
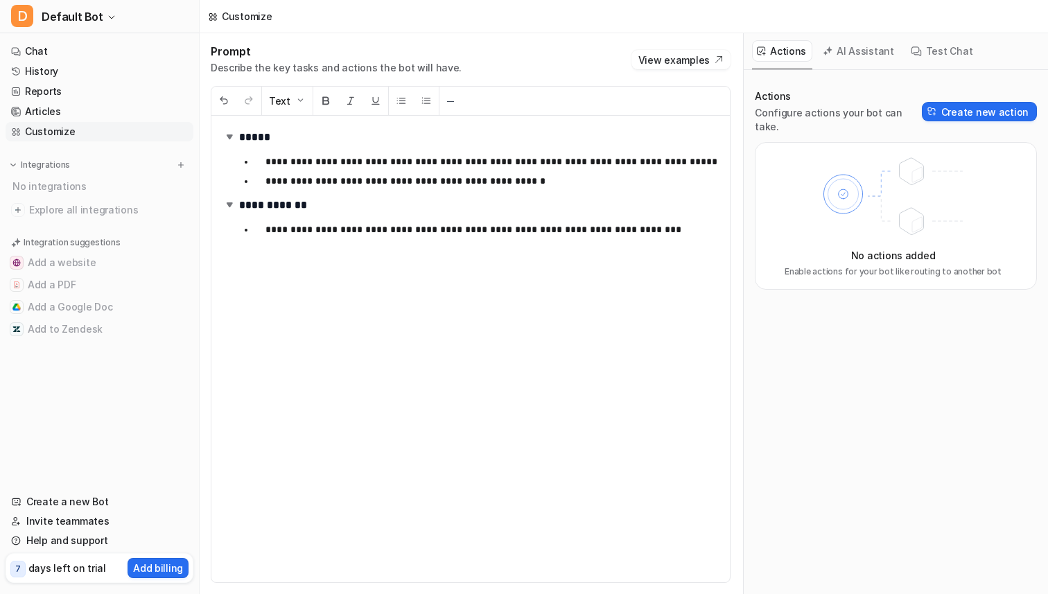
click at [872, 118] on p "Configure actions your bot can take." at bounding box center [837, 120] width 167 height 28
click at [856, 67] on div "AI Assistant" at bounding box center [859, 51] width 82 height 36
click at [855, 57] on button "AI Assistant" at bounding box center [859, 50] width 82 height 21
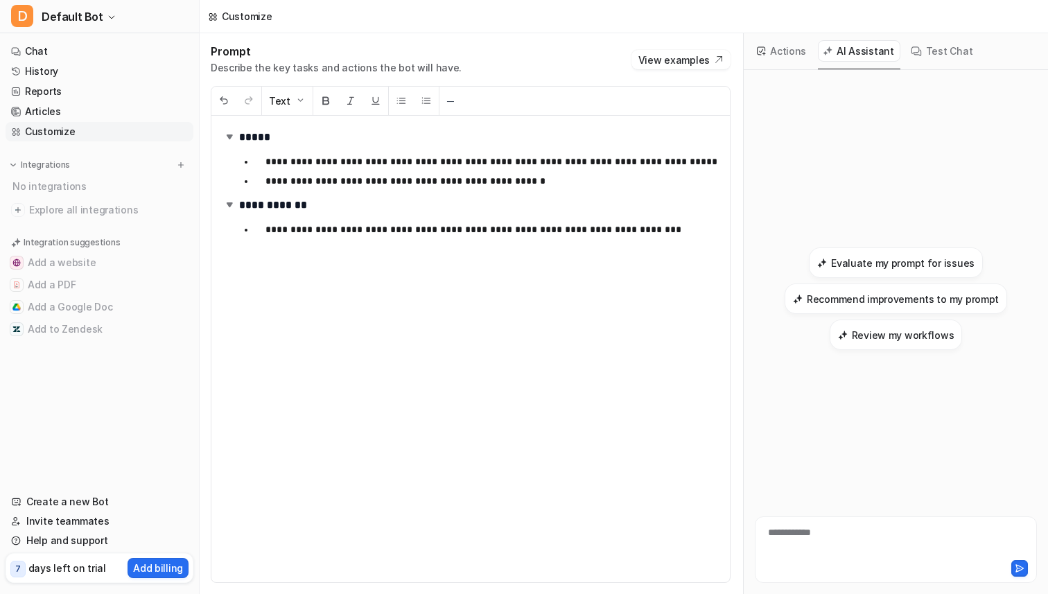
click at [940, 51] on button "Test Chat" at bounding box center [942, 50] width 73 height 21
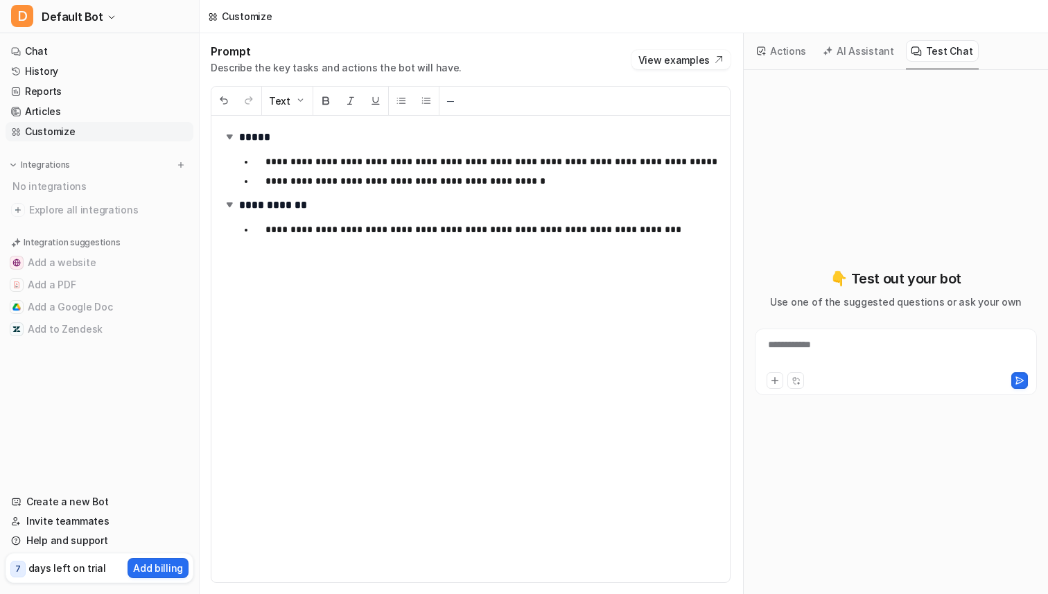
click at [865, 44] on button "AI Assistant" at bounding box center [859, 50] width 82 height 21
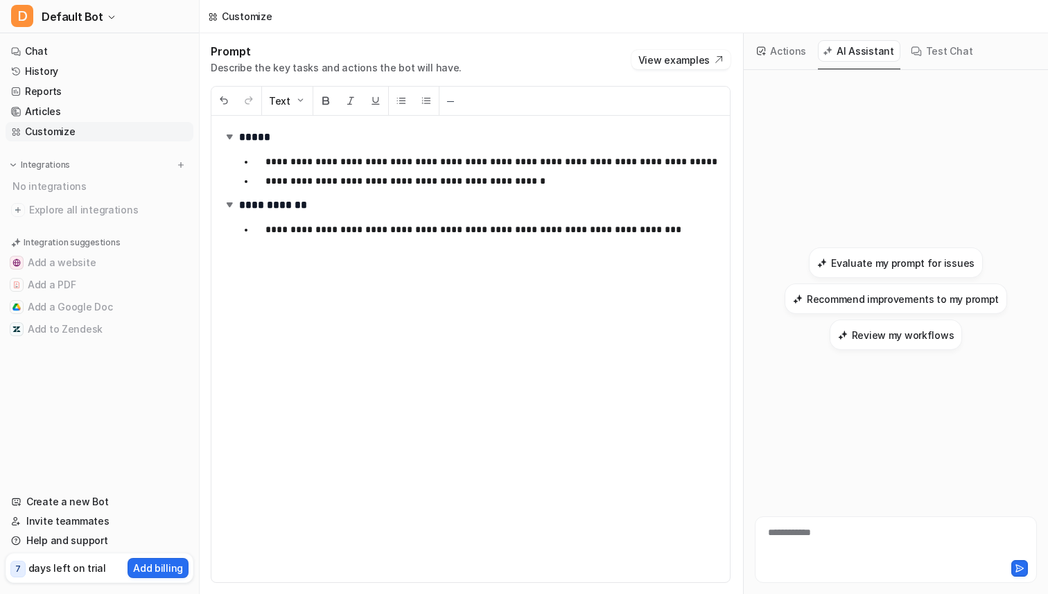
click at [912, 44] on button "Test Chat" at bounding box center [942, 50] width 73 height 21
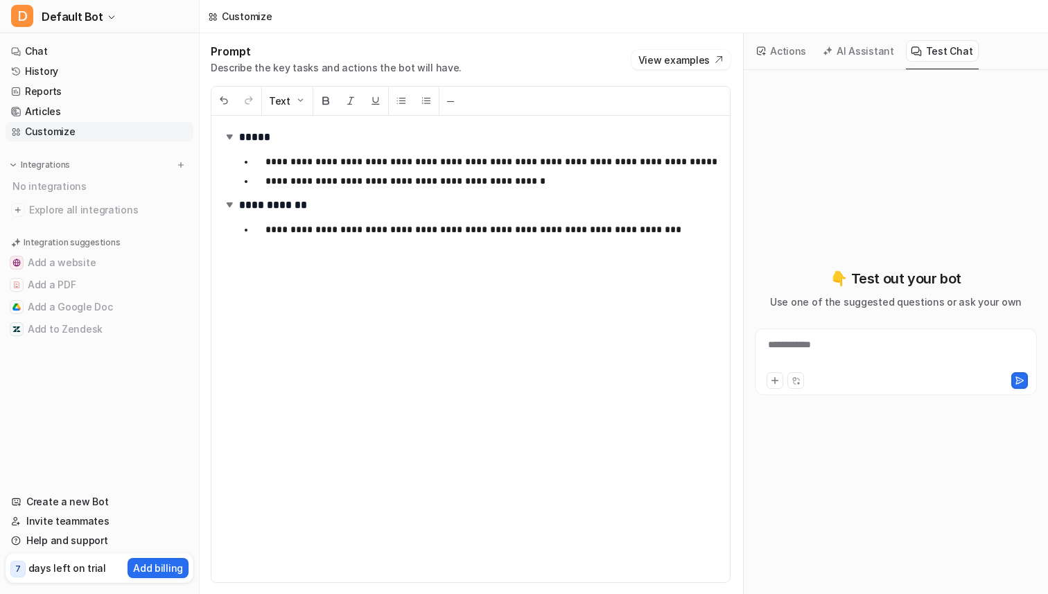
click at [779, 49] on button "Actions" at bounding box center [782, 50] width 60 height 21
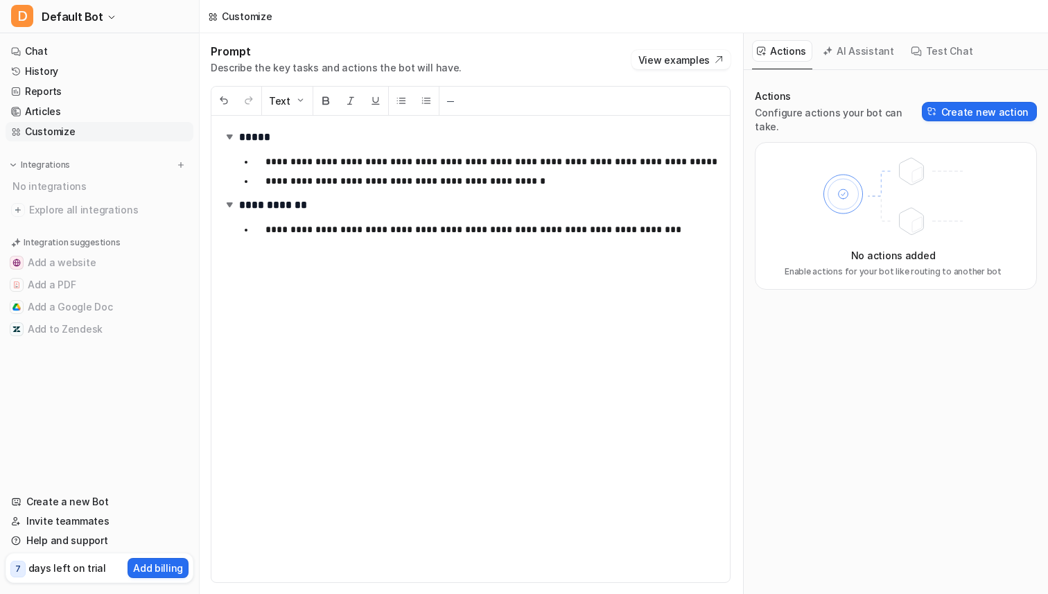
click at [691, 48] on div "Prompt Describe the key tasks and actions the bot will have. View examples" at bounding box center [471, 59] width 520 height 30
click at [691, 50] on button "View examples" at bounding box center [680, 59] width 99 height 19
